Goal: Information Seeking & Learning: Learn about a topic

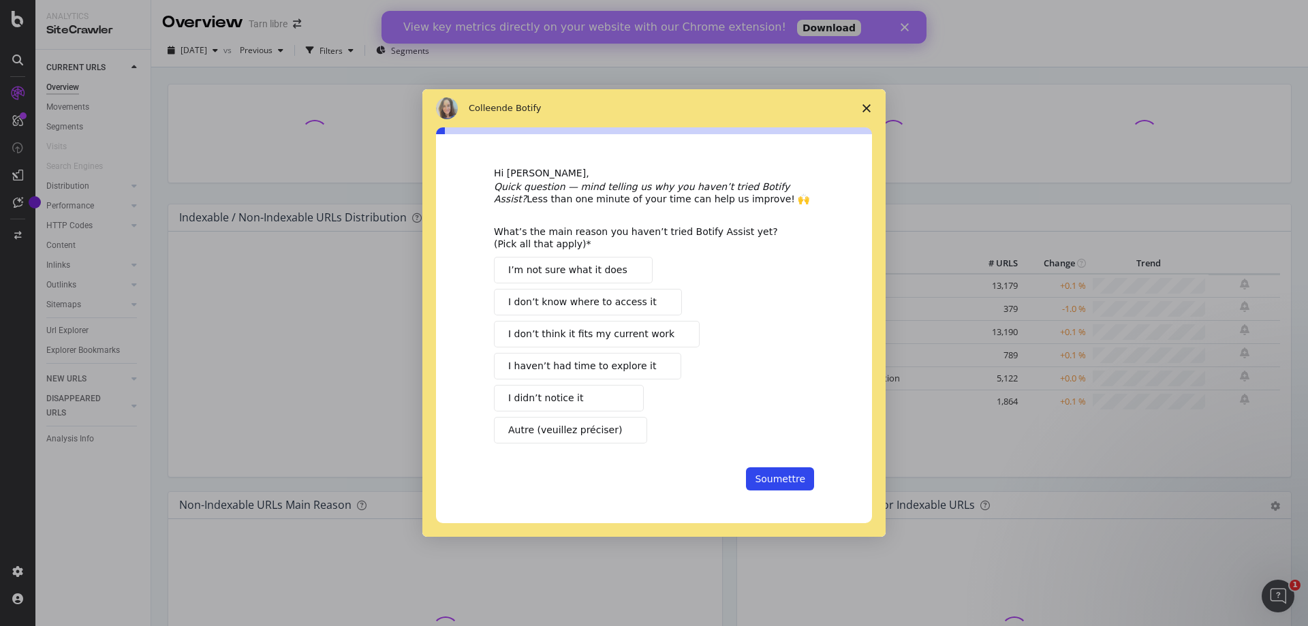
click at [867, 113] on span "Fermer l'enquête" at bounding box center [867, 108] width 38 height 38
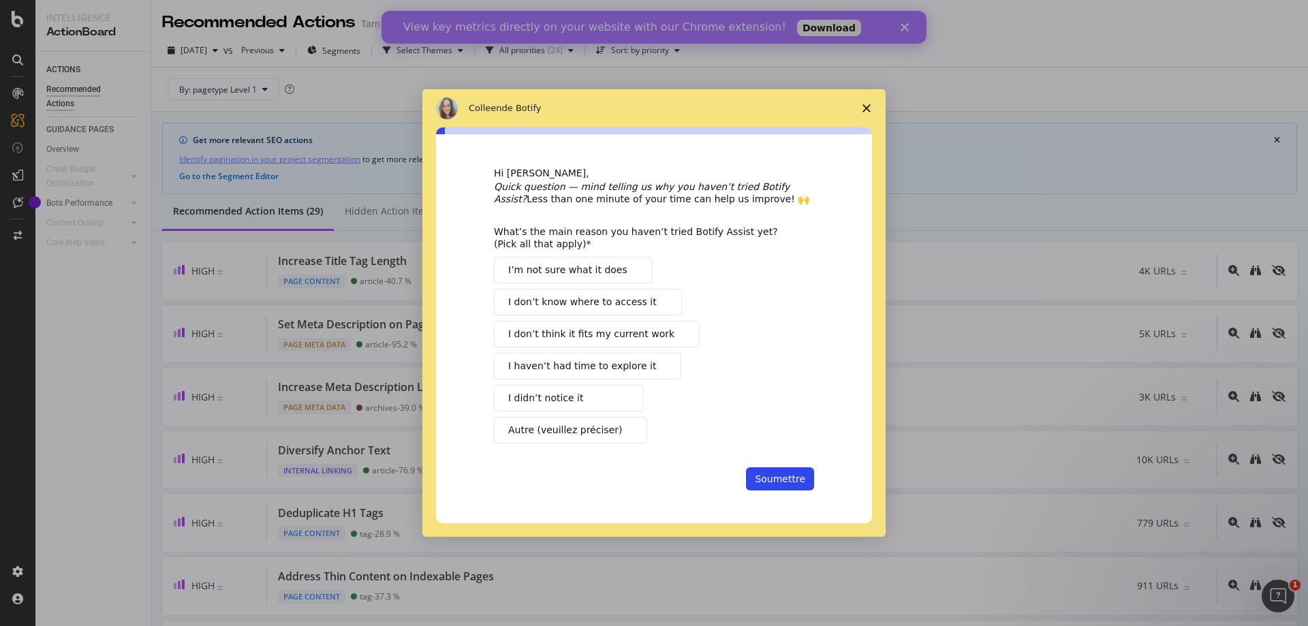
click at [866, 102] on span "Fermer l'enquête" at bounding box center [867, 108] width 38 height 38
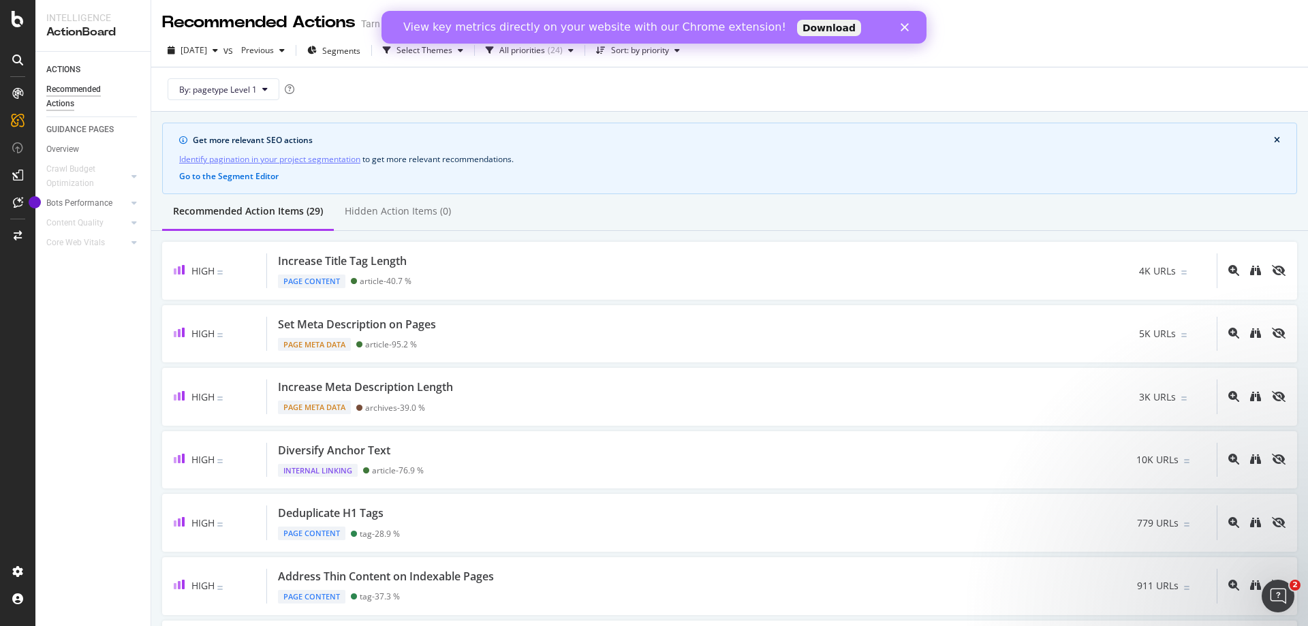
click at [908, 30] on polygon "Fermer" at bounding box center [905, 27] width 8 height 8
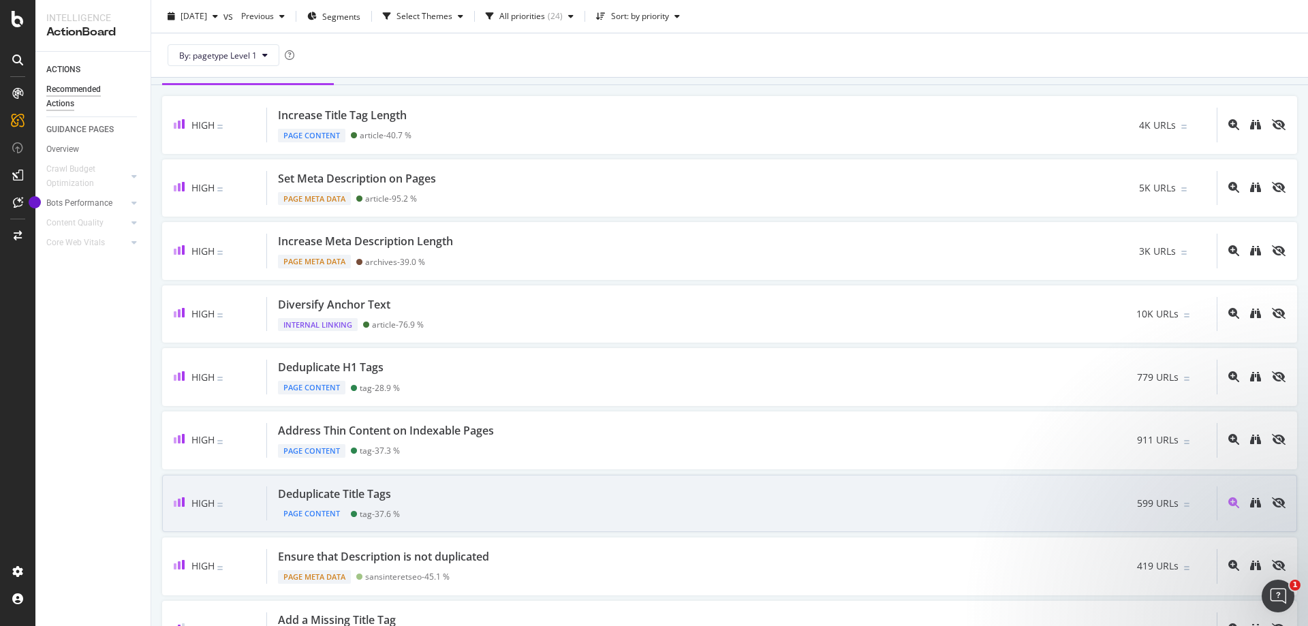
scroll to position [136, 0]
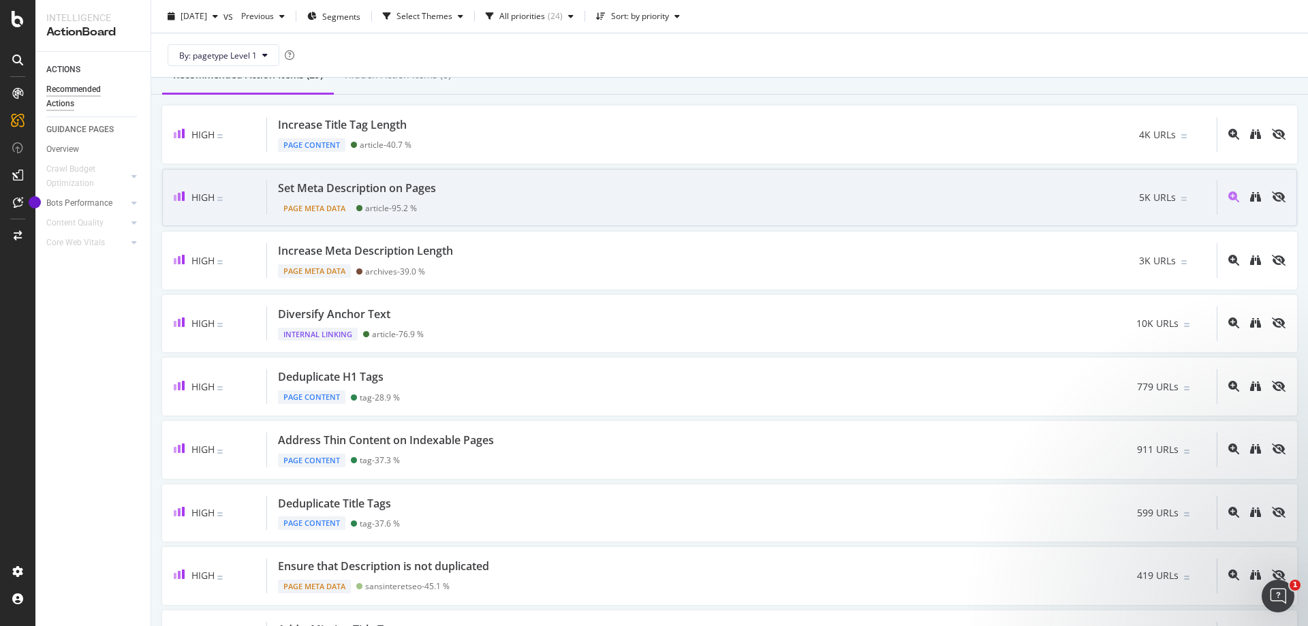
click at [431, 190] on div "Set Meta Description on Pages" at bounding box center [357, 189] width 158 height 16
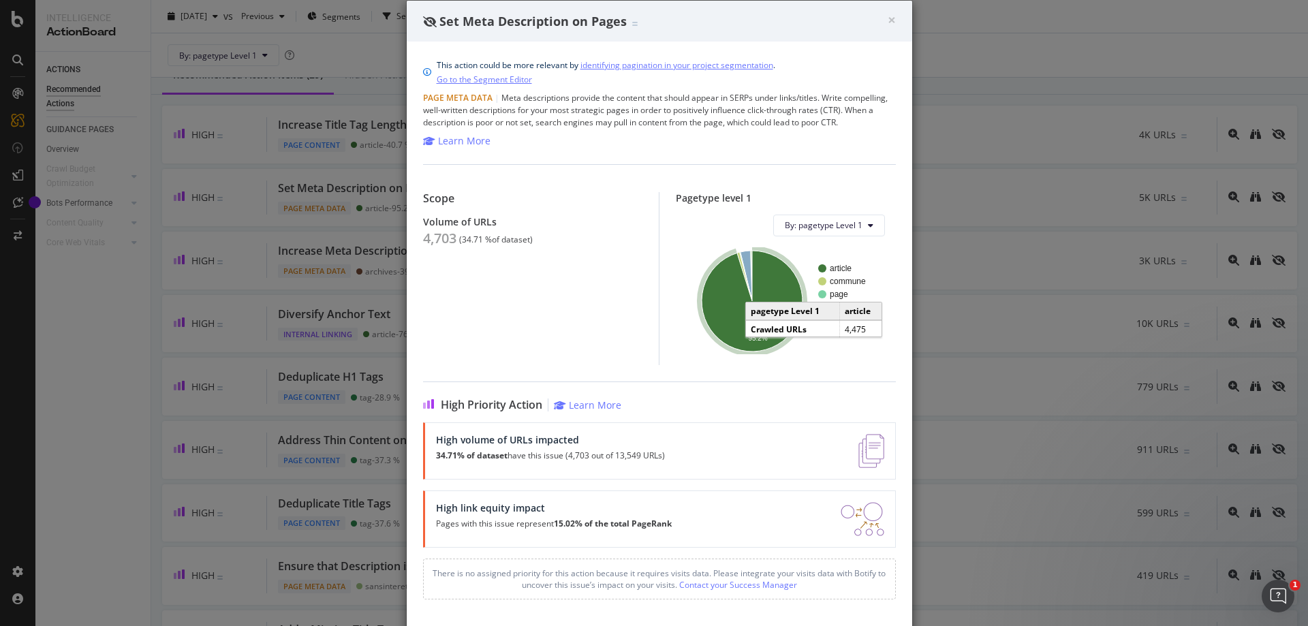
click at [713, 324] on icon "A chart." at bounding box center [752, 301] width 101 height 101
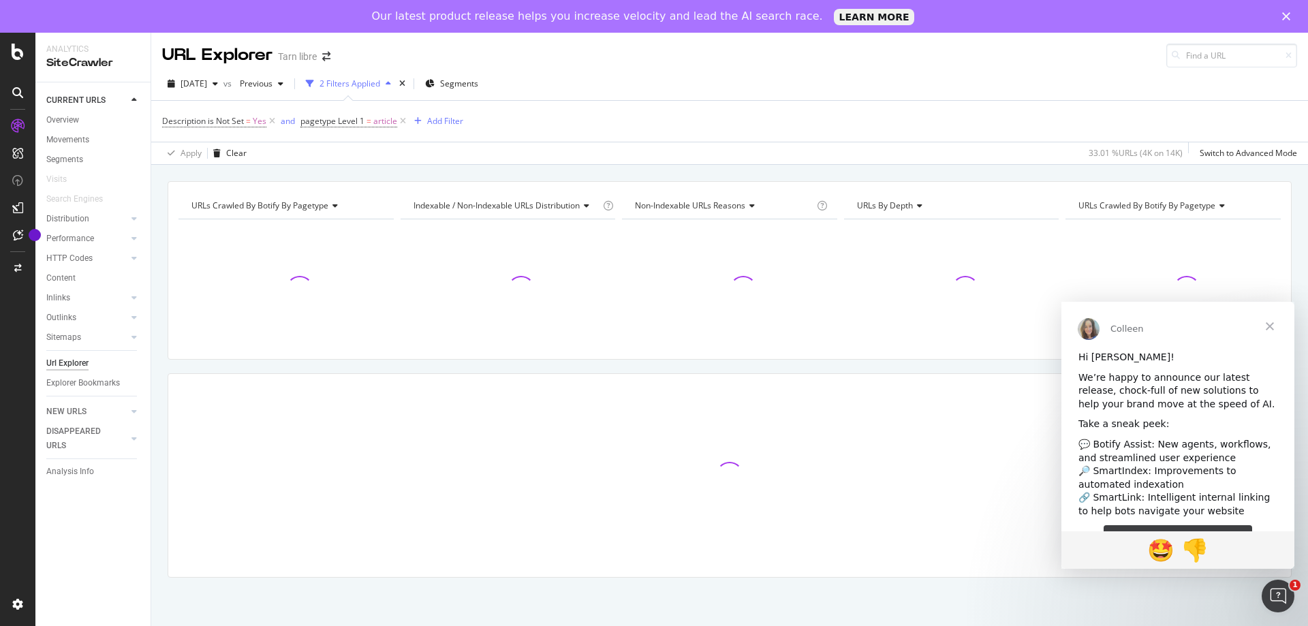
click at [1267, 322] on span "Fermer" at bounding box center [1270, 326] width 49 height 49
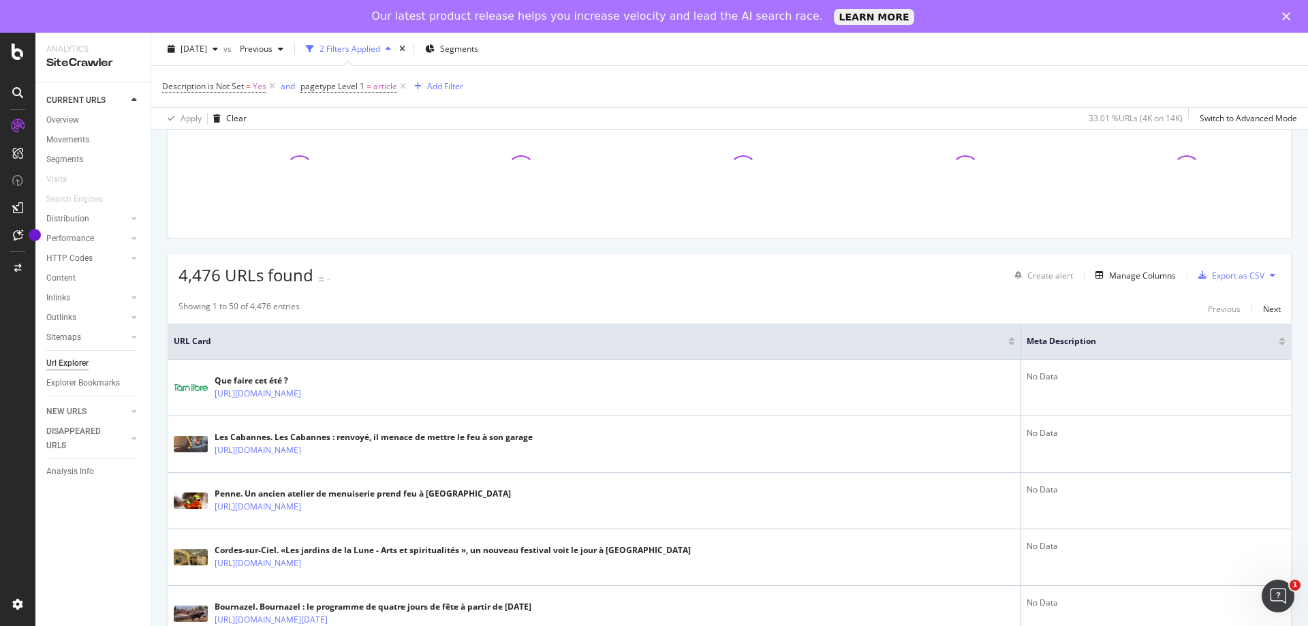
scroll to position [136, 0]
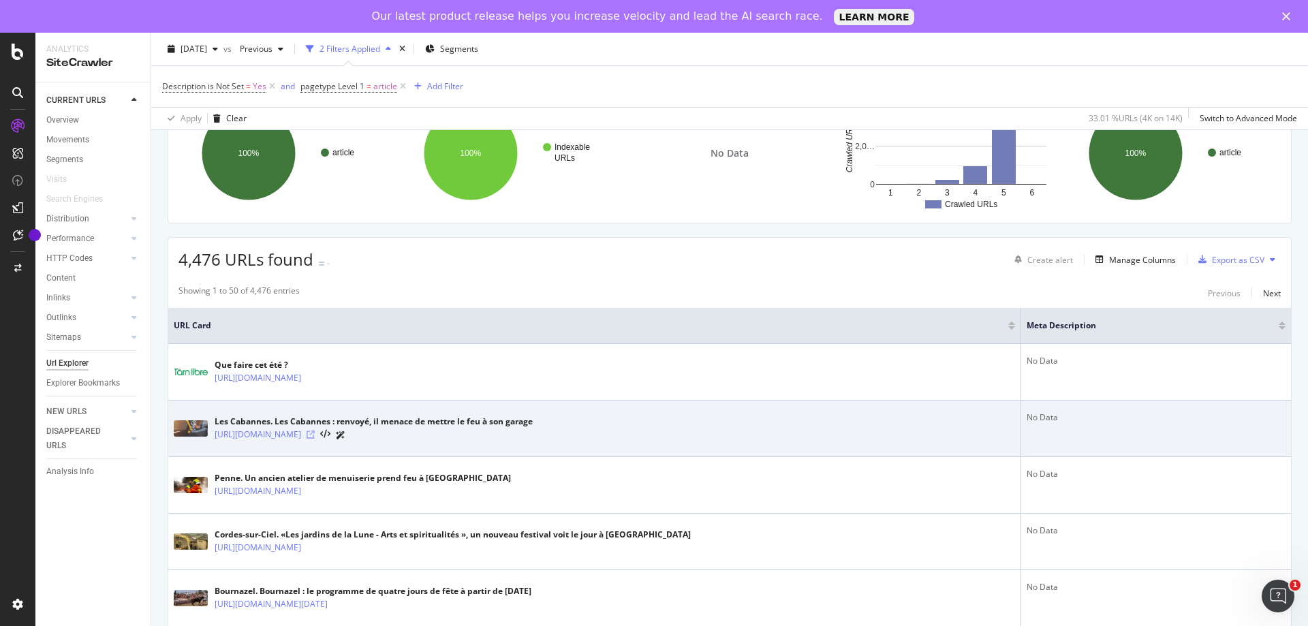
click at [315, 434] on icon at bounding box center [311, 435] width 8 height 8
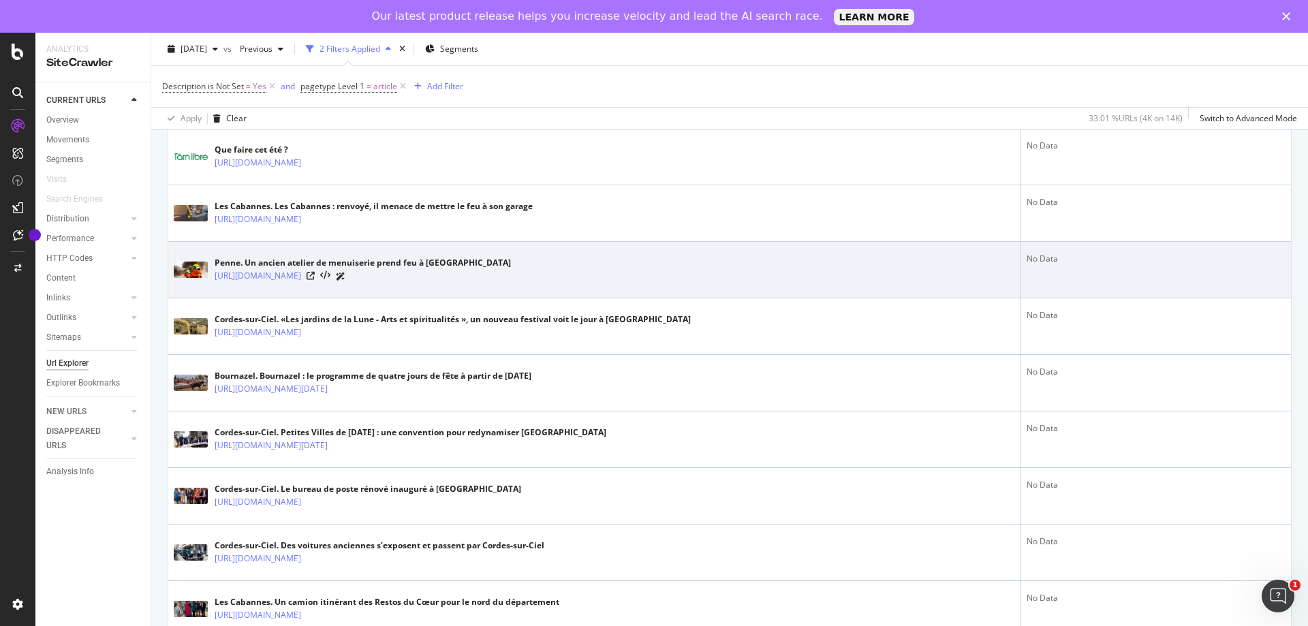
scroll to position [477, 0]
